Goal: Obtain resource: Download file/media

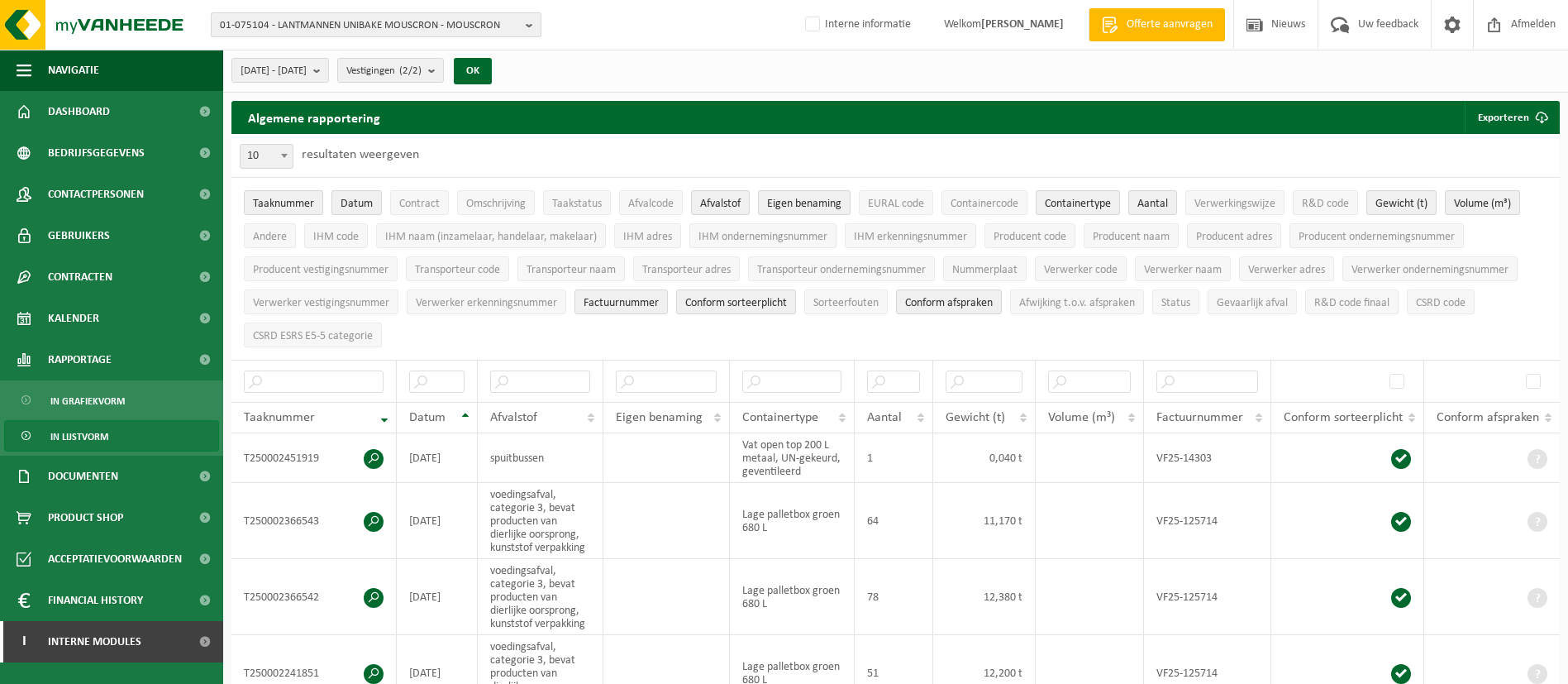
click at [435, 30] on span "01-075104 - LANTMANNEN UNIBAKE MOUSCRON - MOUSCRON" at bounding box center [369, 26] width 299 height 25
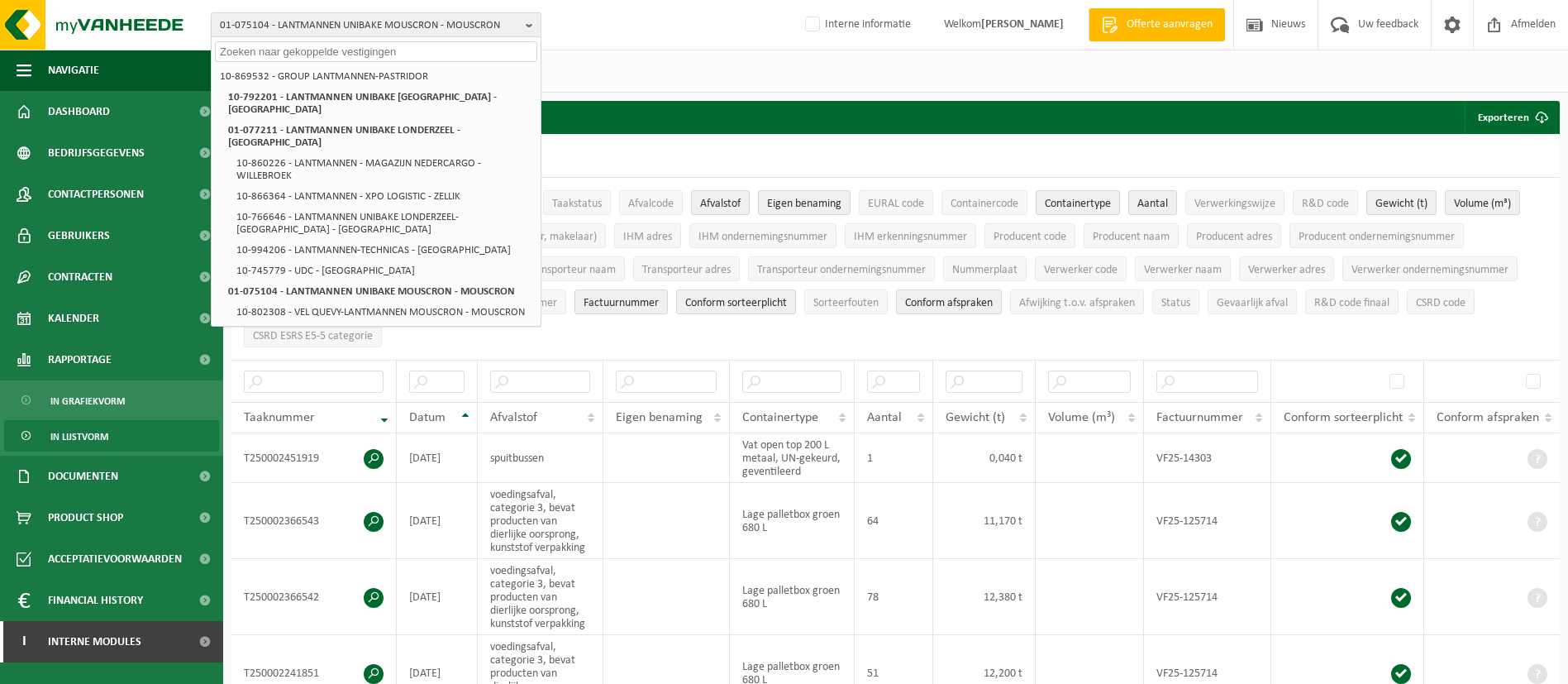
click at [347, 55] on input "text" at bounding box center [376, 52] width 322 height 21
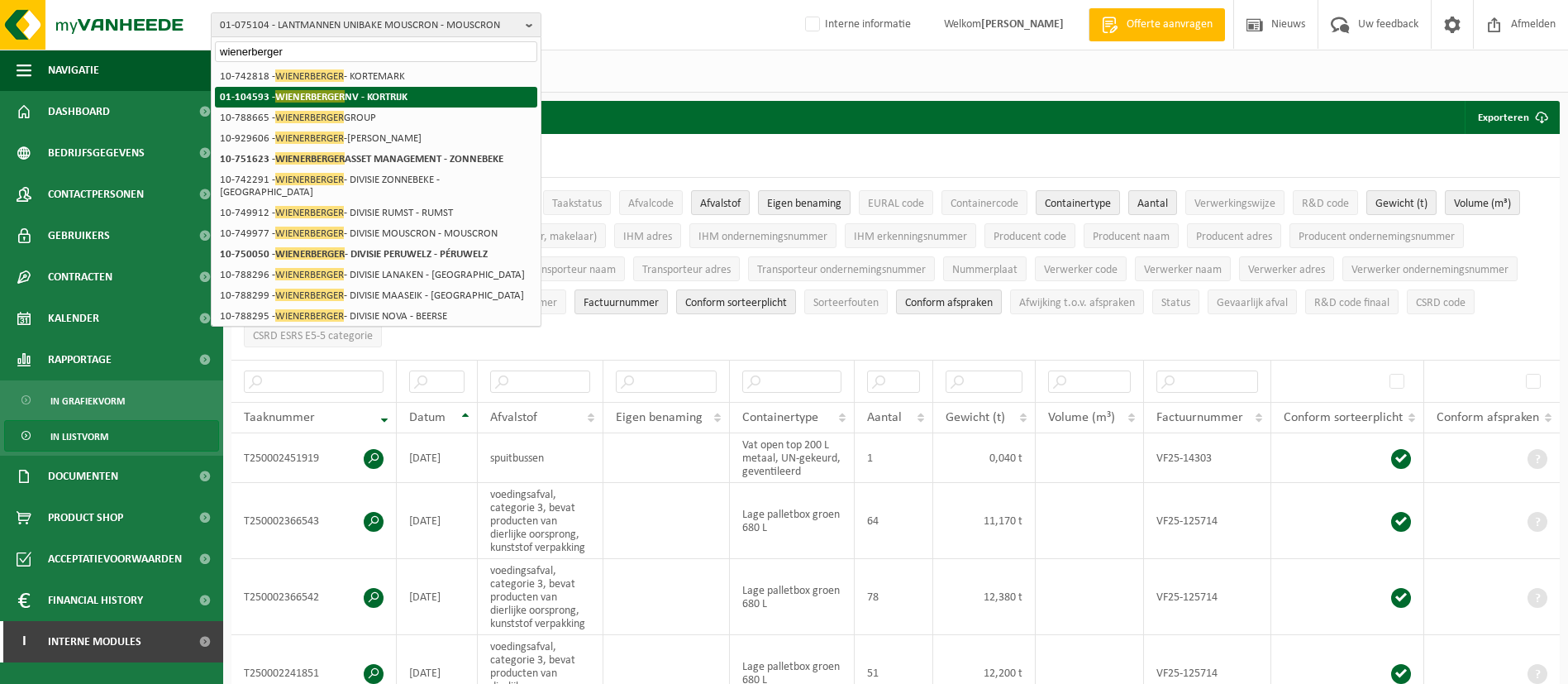
type input "wienerberger"
click at [361, 98] on strong "01-104593 - WIENERBERGER NV - KORTRIJK" at bounding box center [313, 96] width 187 height 12
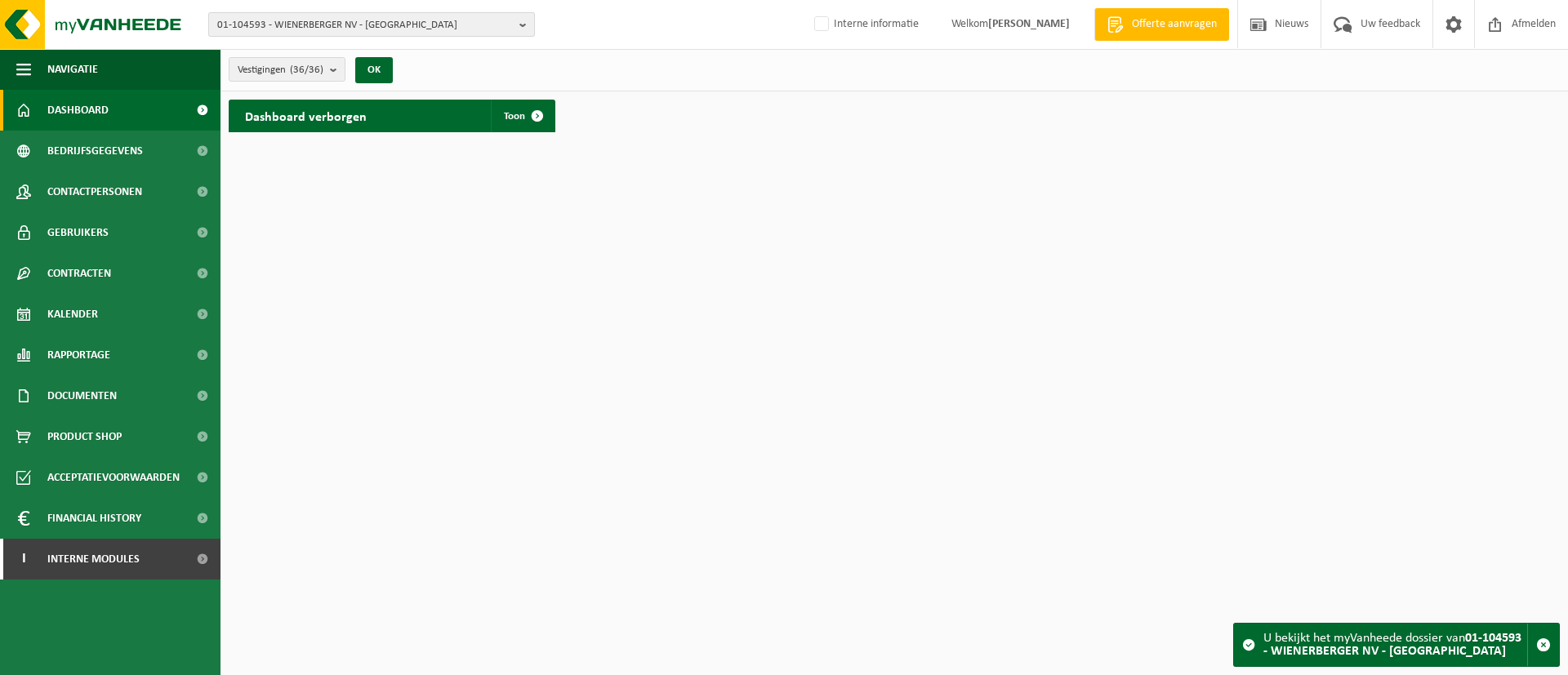
click at [337, 32] on span "01-104593 - WIENERBERGER NV - [GEOGRAPHIC_DATA]" at bounding box center [365, 25] width 296 height 24
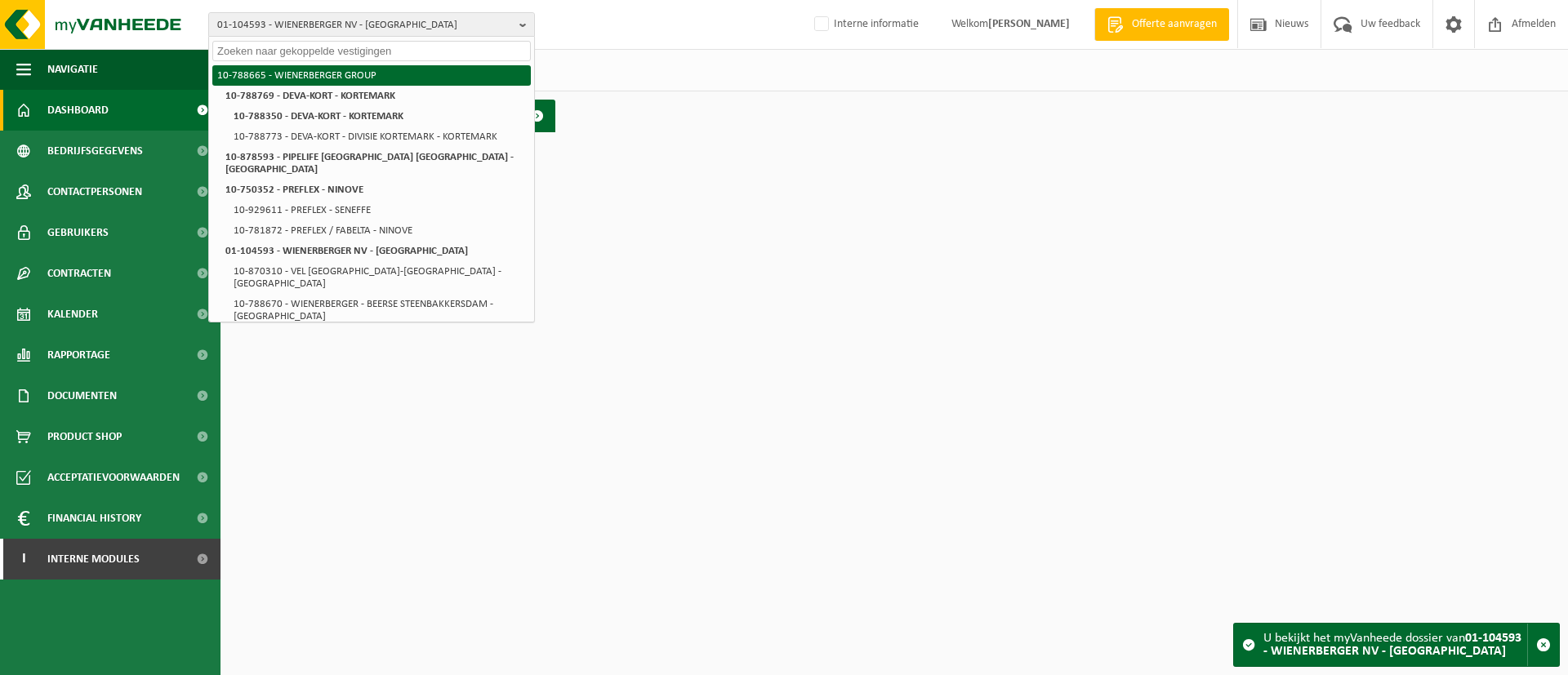
click at [322, 68] on li "10-788665 - WIENERBERGER GROUP" at bounding box center [371, 76] width 318 height 21
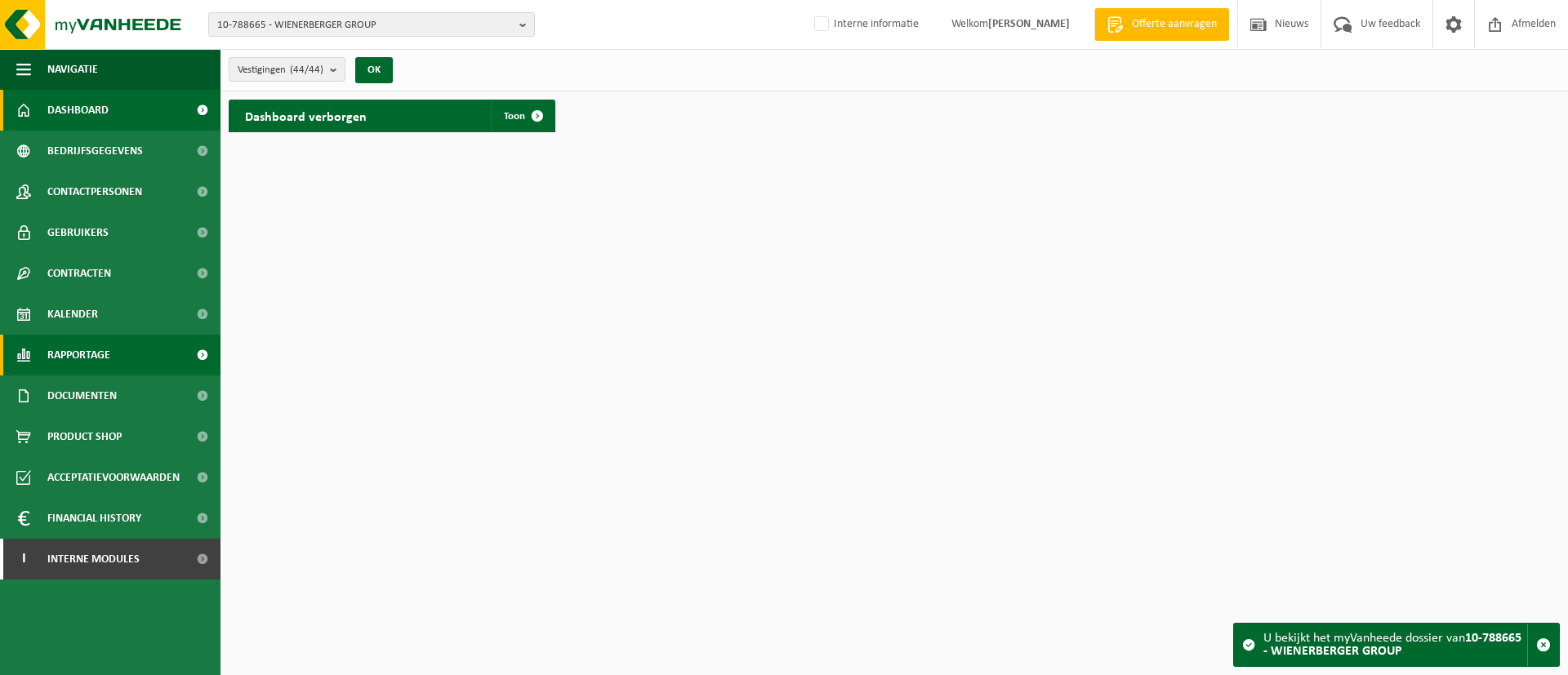
click at [102, 348] on span "Rapportage" at bounding box center [79, 355] width 63 height 41
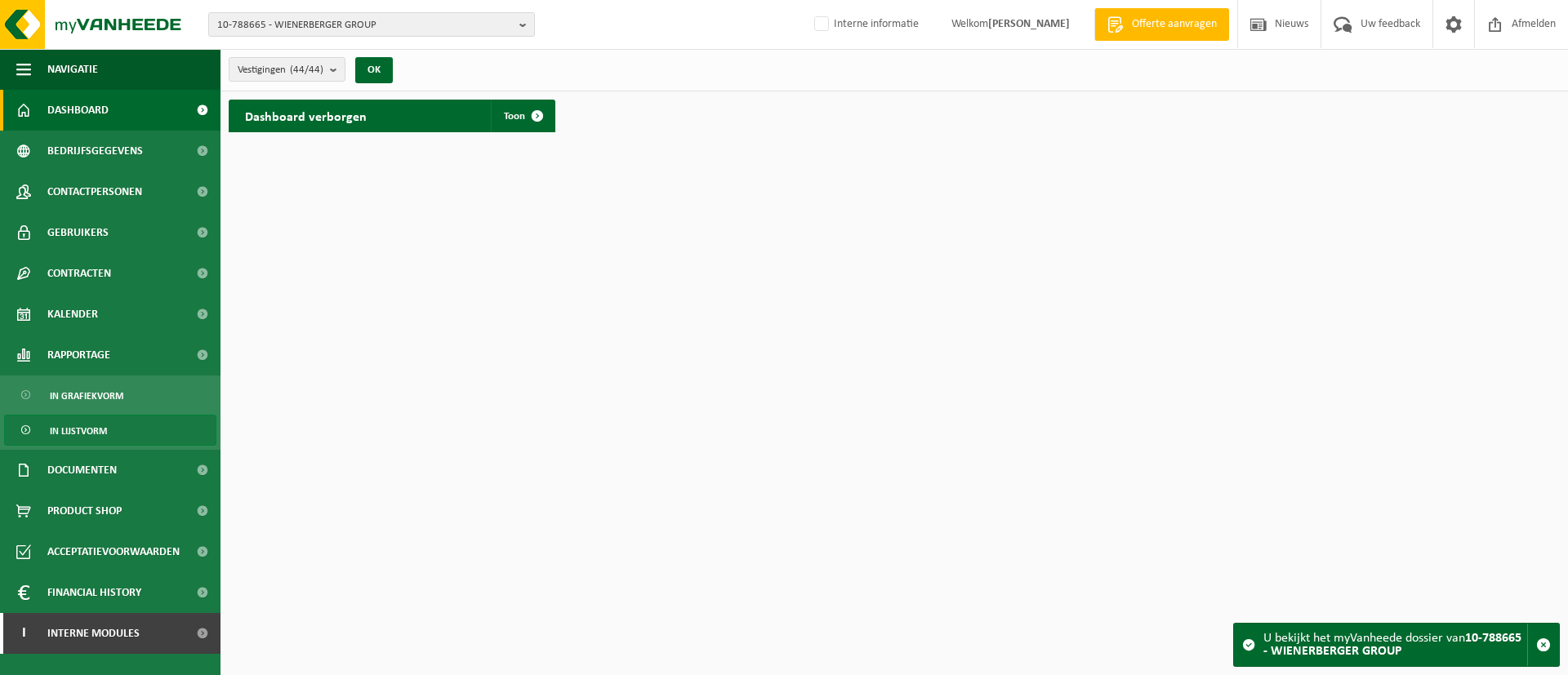
click at [93, 433] on span "In lijstvorm" at bounding box center [78, 430] width 57 height 31
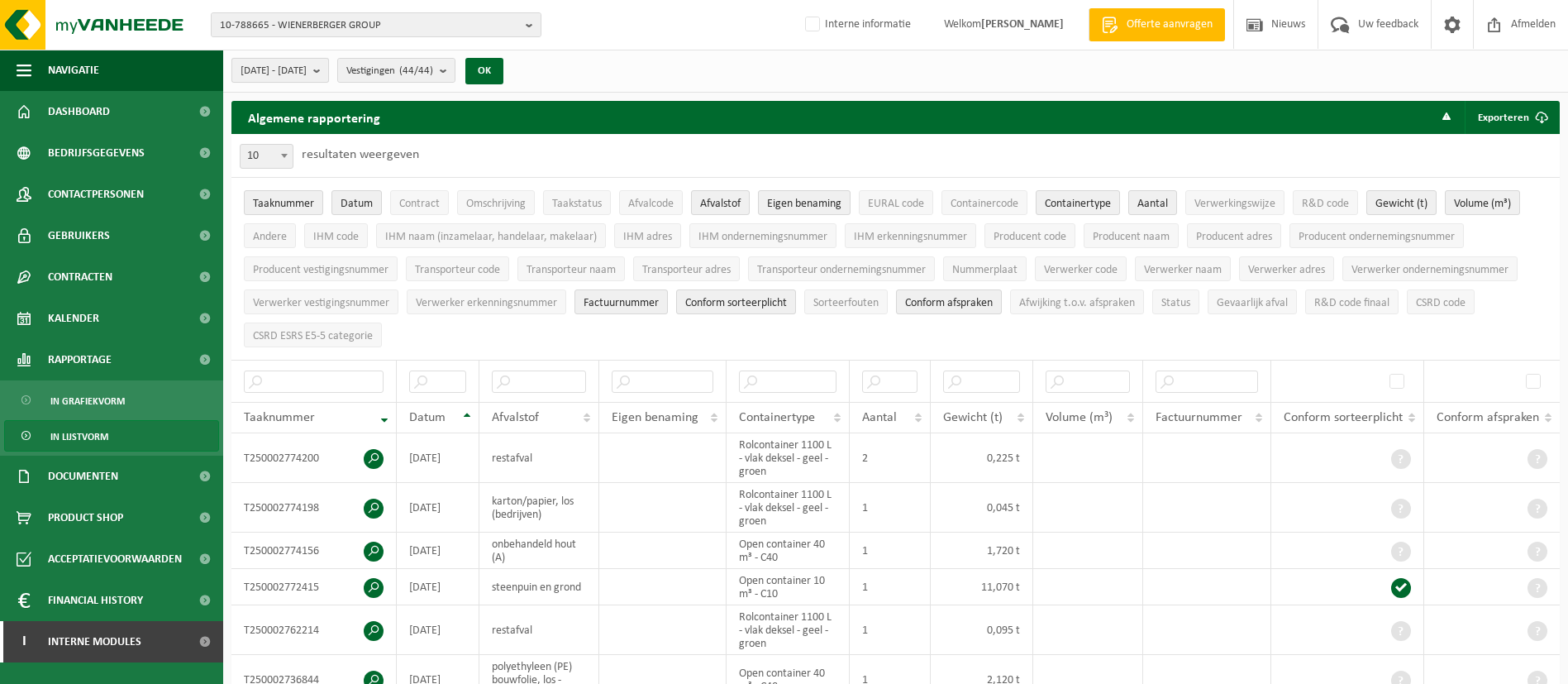
click at [328, 75] on b "submit" at bounding box center [321, 70] width 15 height 23
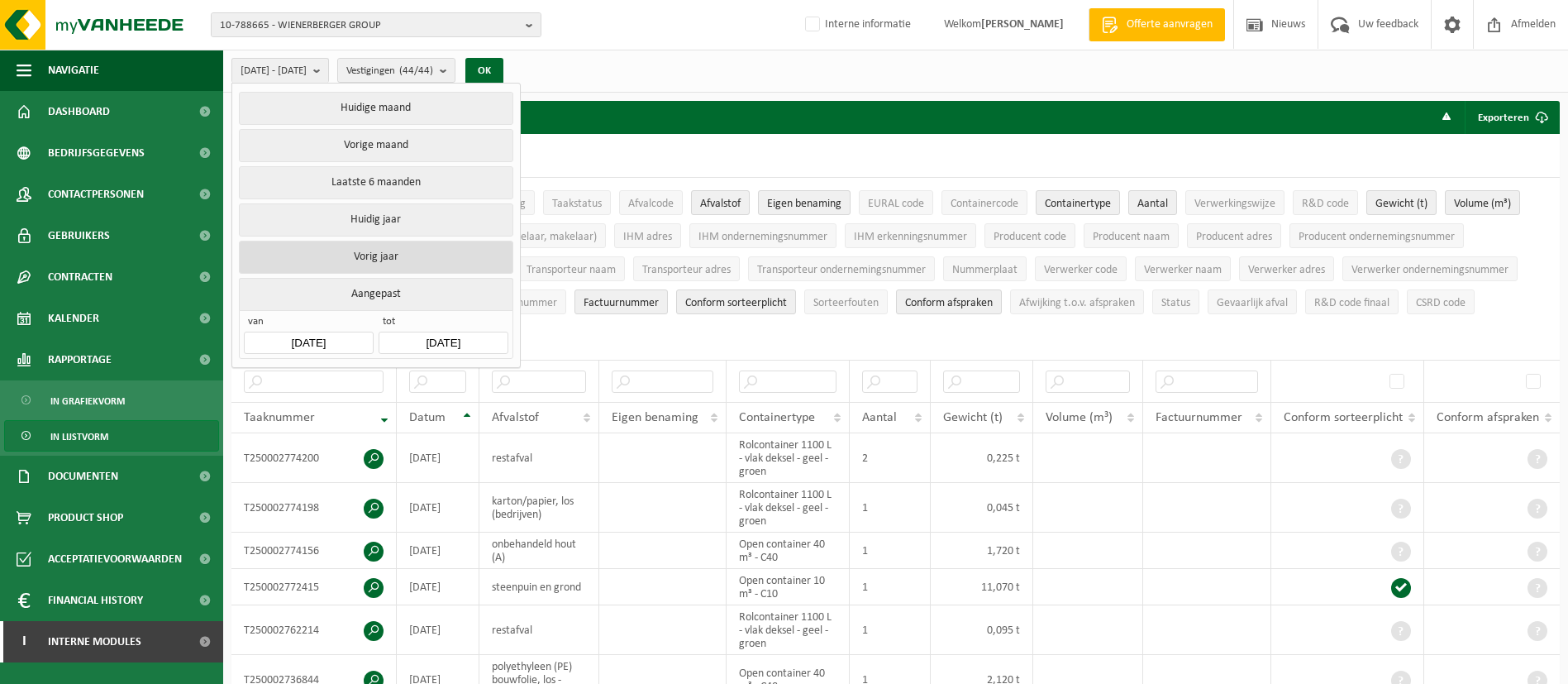
click at [390, 248] on button "Vorig jaar" at bounding box center [375, 257] width 274 height 33
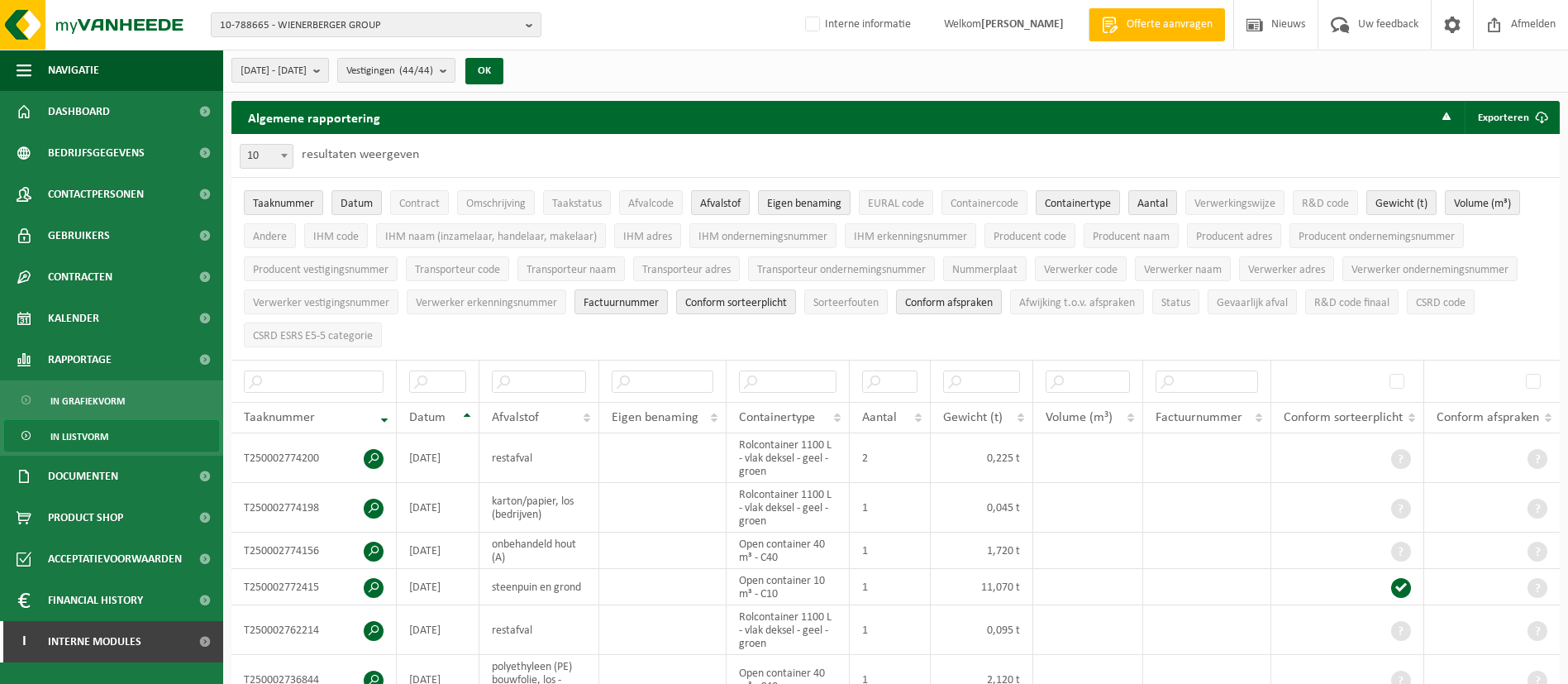
click at [307, 73] on span "[DATE] - [DATE]" at bounding box center [274, 71] width 66 height 25
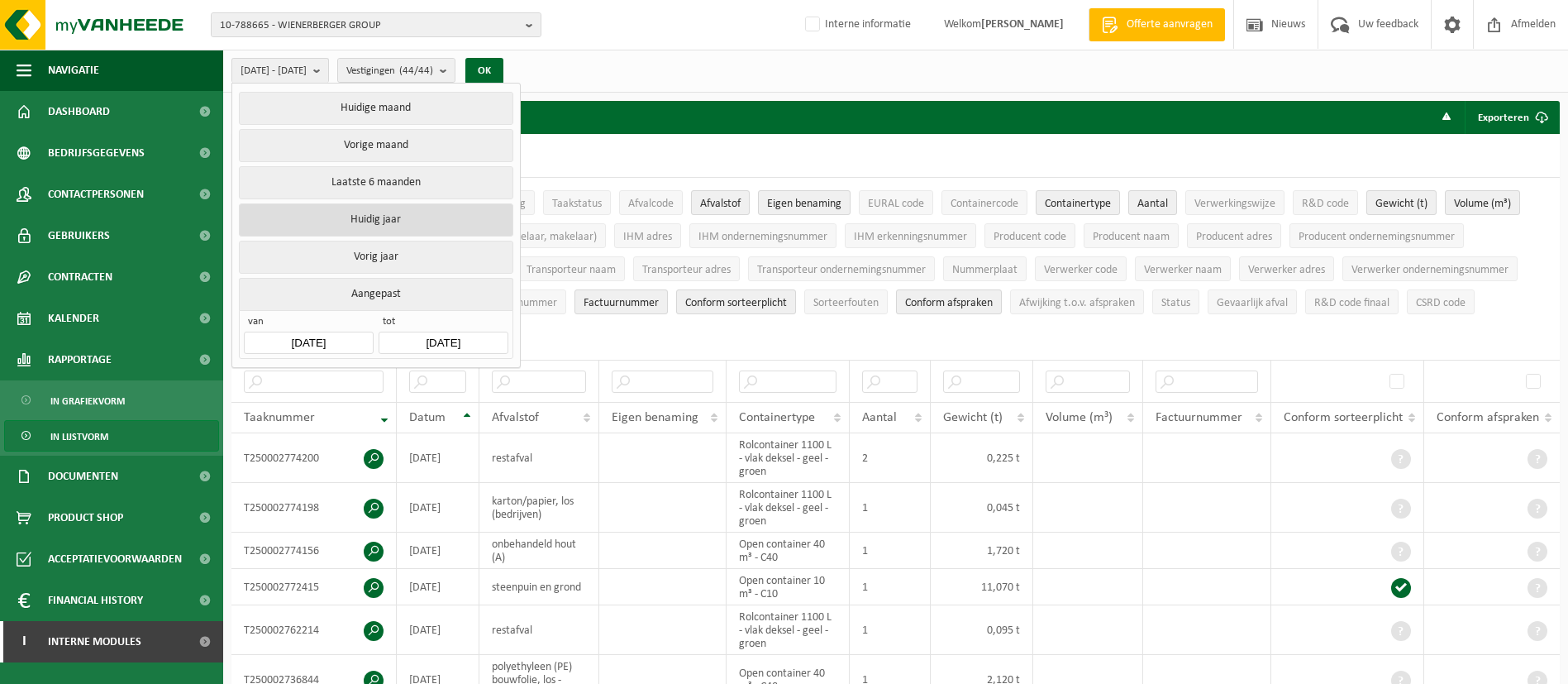
click at [378, 221] on button "Huidig jaar" at bounding box center [375, 220] width 274 height 33
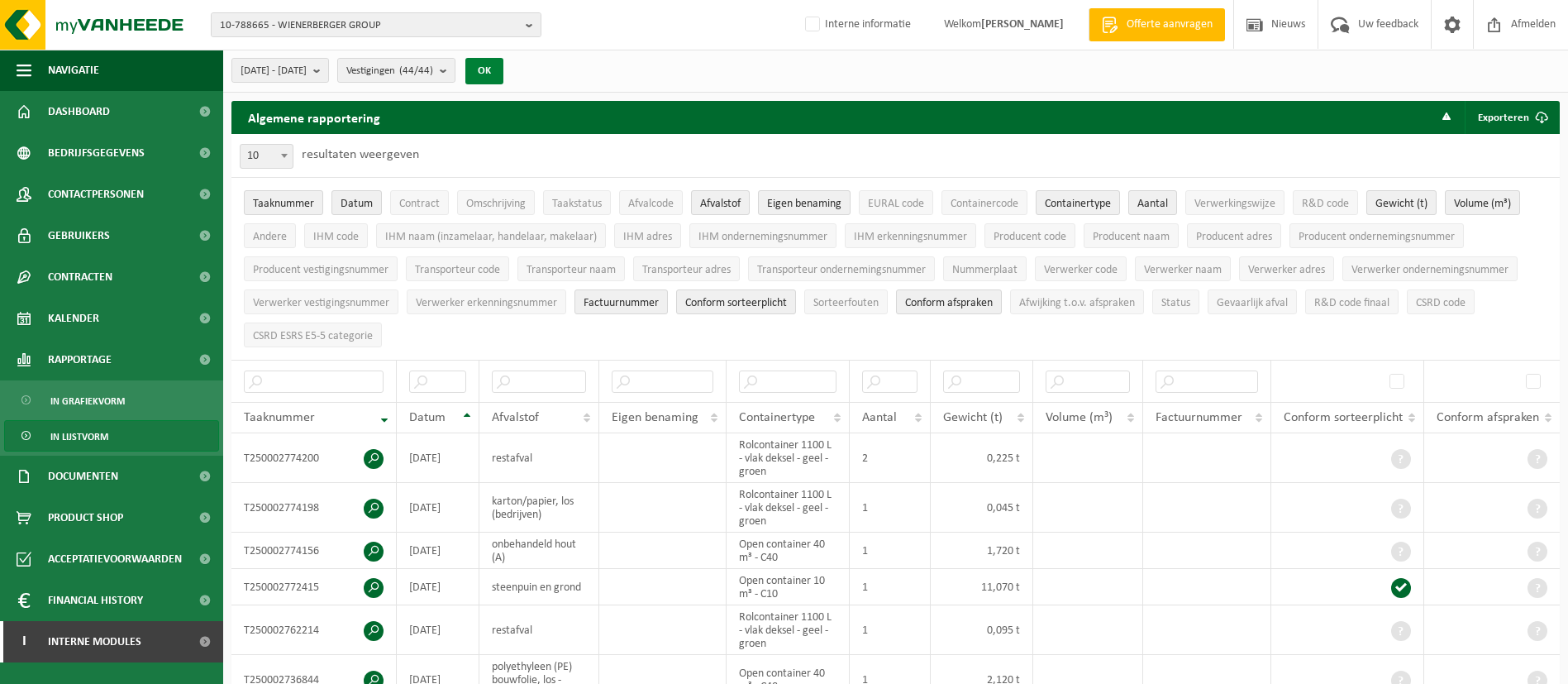
click at [504, 78] on button "OK" at bounding box center [484, 71] width 38 height 27
click at [1527, 114] on span "submit" at bounding box center [1541, 117] width 33 height 33
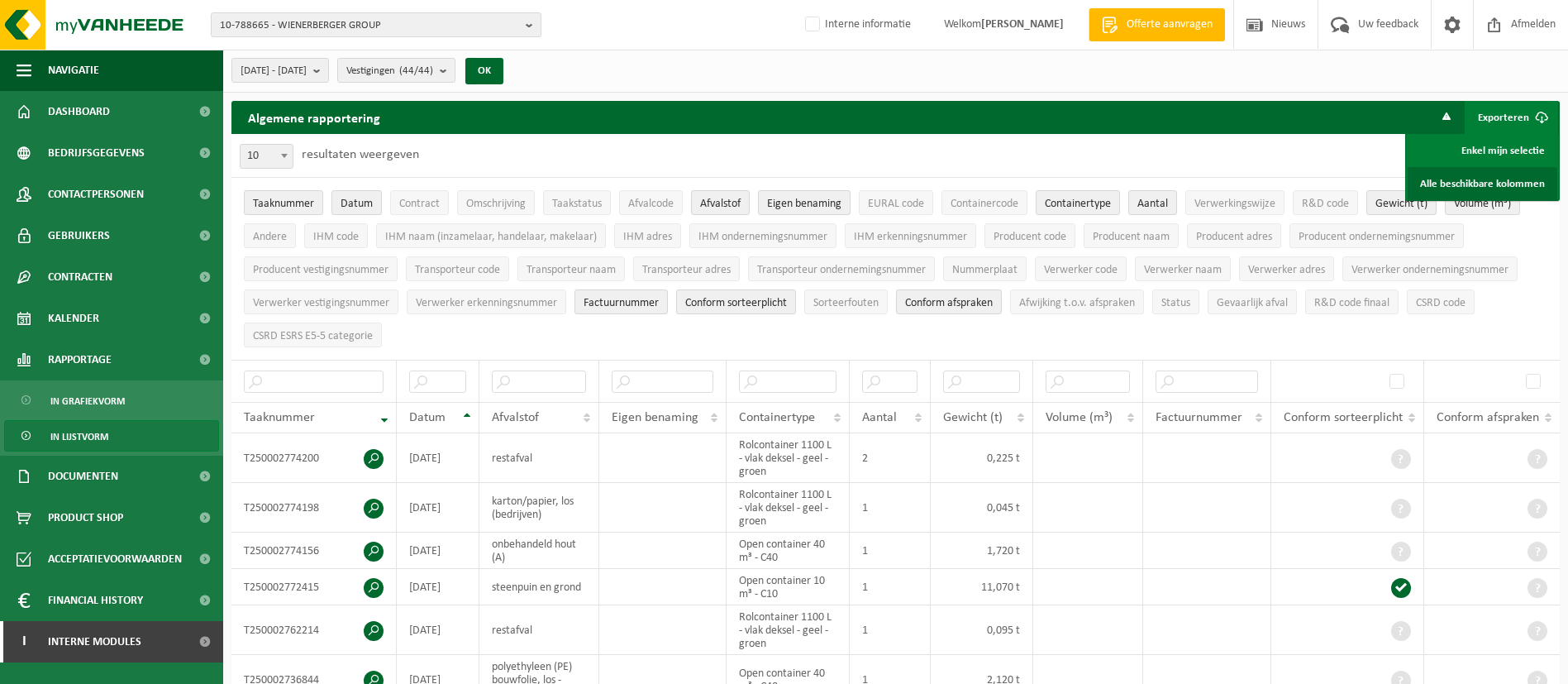
click at [1478, 171] on link "Alle beschikbare kolommen" at bounding box center [1482, 183] width 150 height 33
